Goal: Check status: Check status

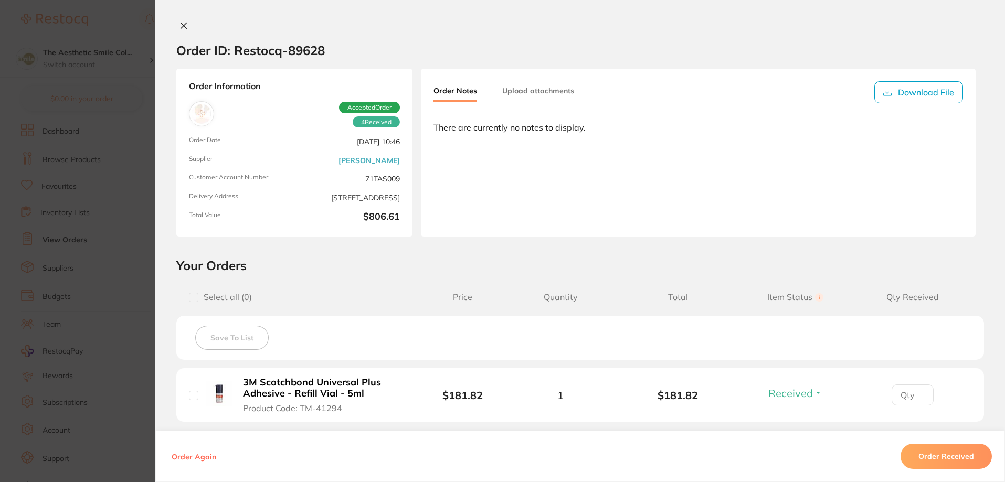
click at [176, 27] on button at bounding box center [183, 26] width 15 height 11
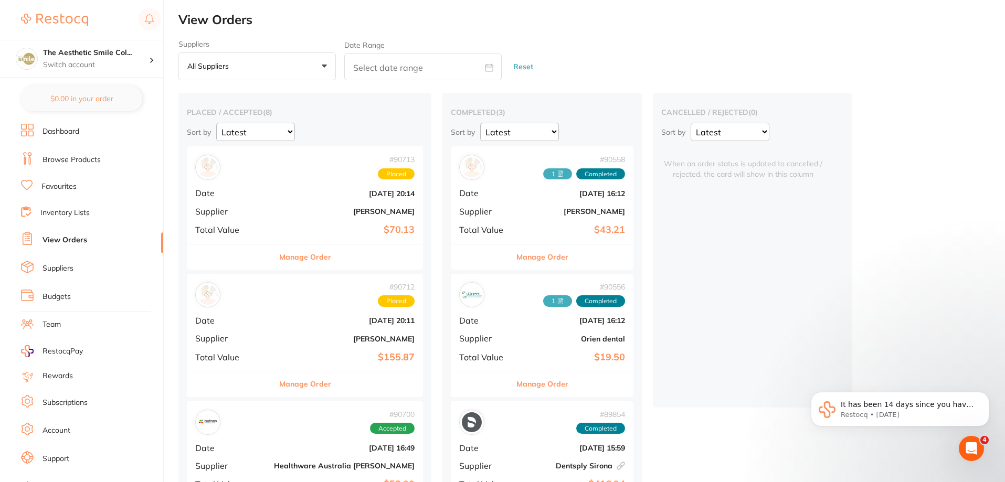
click at [87, 162] on link "Browse Products" at bounding box center [72, 160] width 58 height 10
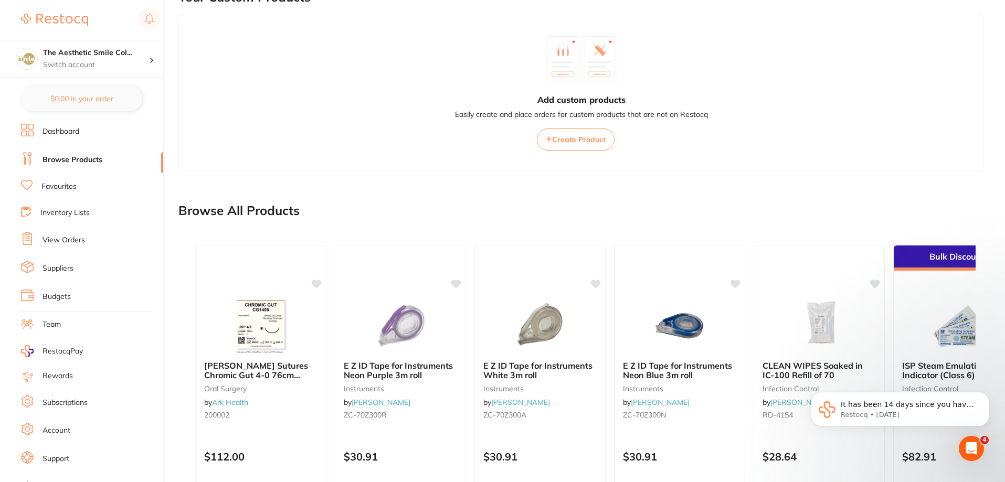
click at [75, 214] on link "Inventory Lists" at bounding box center [64, 213] width 49 height 10
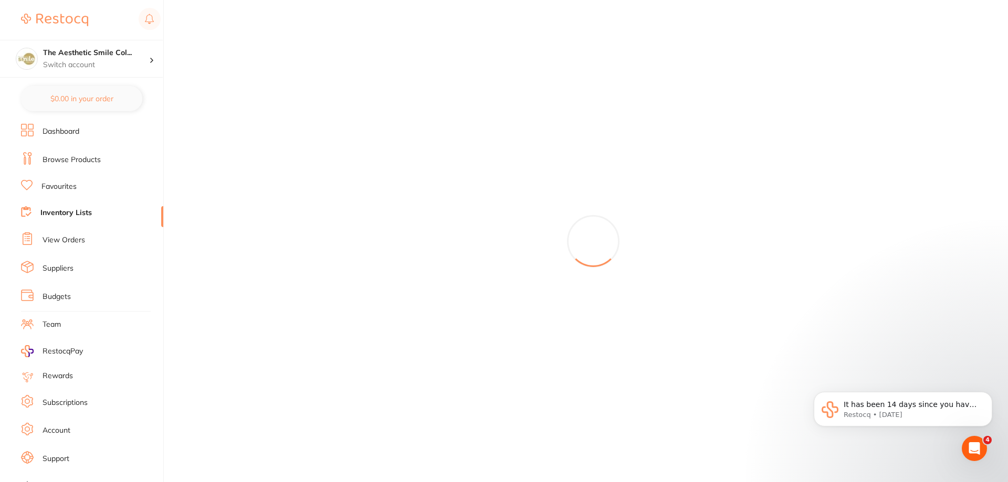
click at [78, 241] on link "View Orders" at bounding box center [64, 240] width 43 height 10
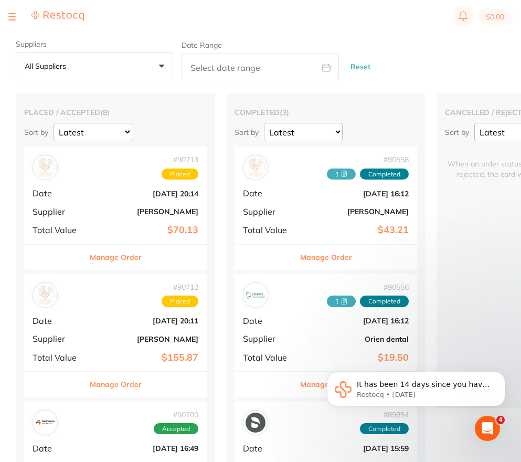
click at [14, 17] on div at bounding box center [11, 16] width 7 height 13
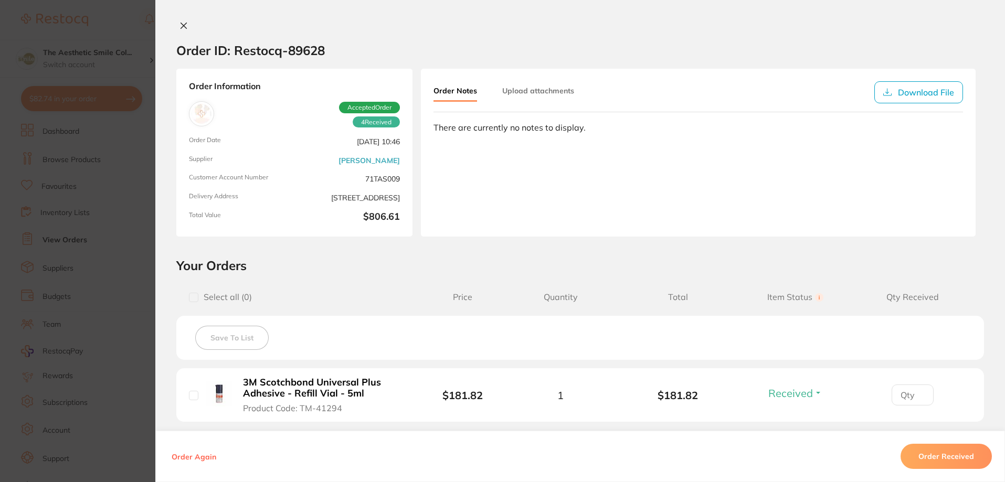
click at [173, 27] on div at bounding box center [580, 26] width 850 height 11
click at [181, 24] on icon at bounding box center [184, 26] width 6 height 6
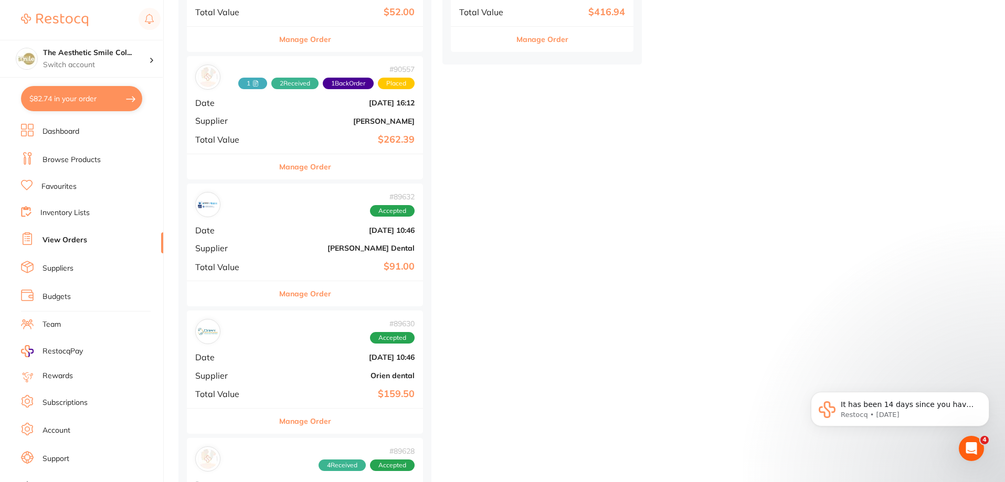
scroll to position [525, 0]
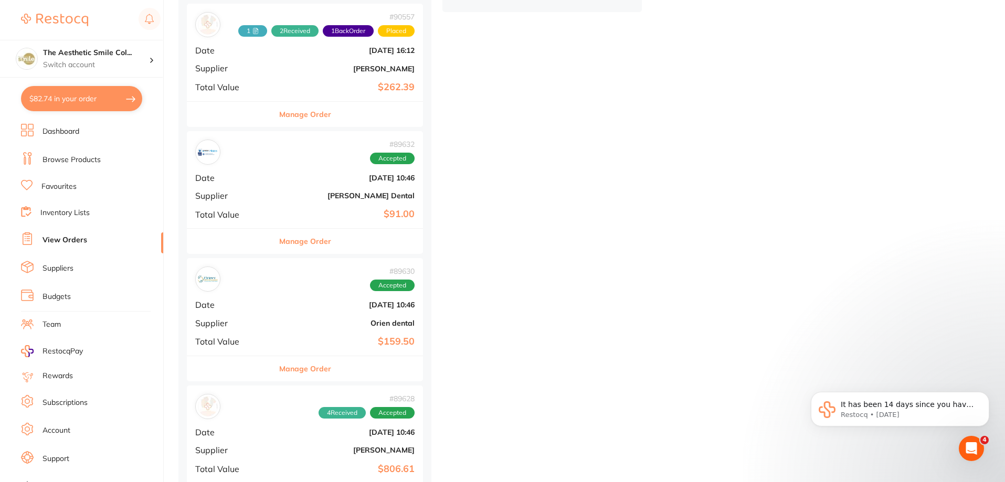
click at [310, 237] on button "Manage Order" at bounding box center [305, 241] width 52 height 25
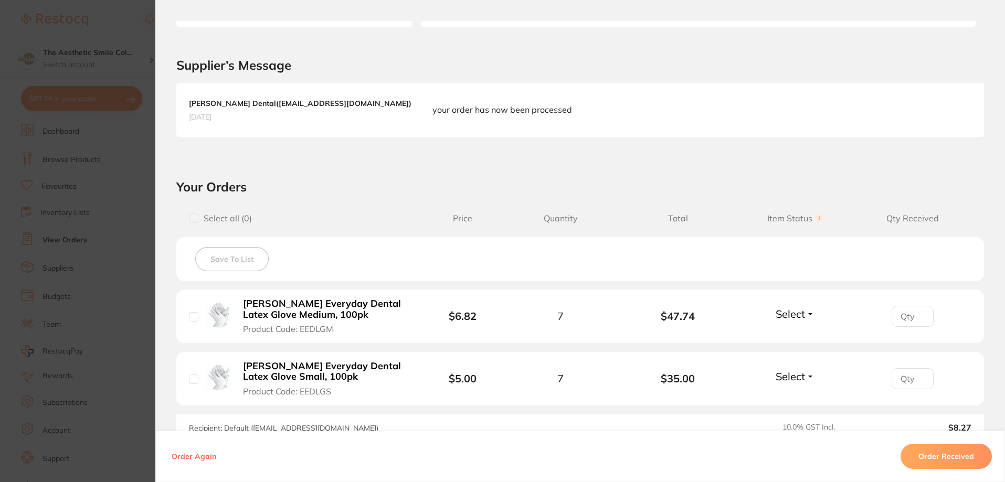
scroll to position [349, 0]
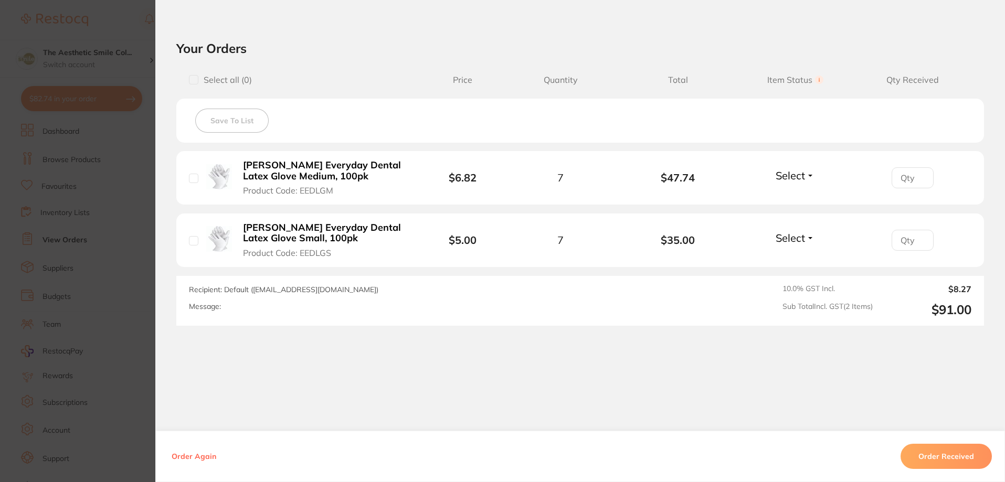
click at [344, 64] on section "Your Orders Select all ( 0 ) Price Quantity Total Item Status You can use this …" at bounding box center [580, 183] width 850 height 286
click at [111, 223] on section "Order ID: Restocq- 89632 Order Information Accepted Order Order Date Aug 8 2025…" at bounding box center [502, 241] width 1005 height 482
